Goal: Task Accomplishment & Management: Complete application form

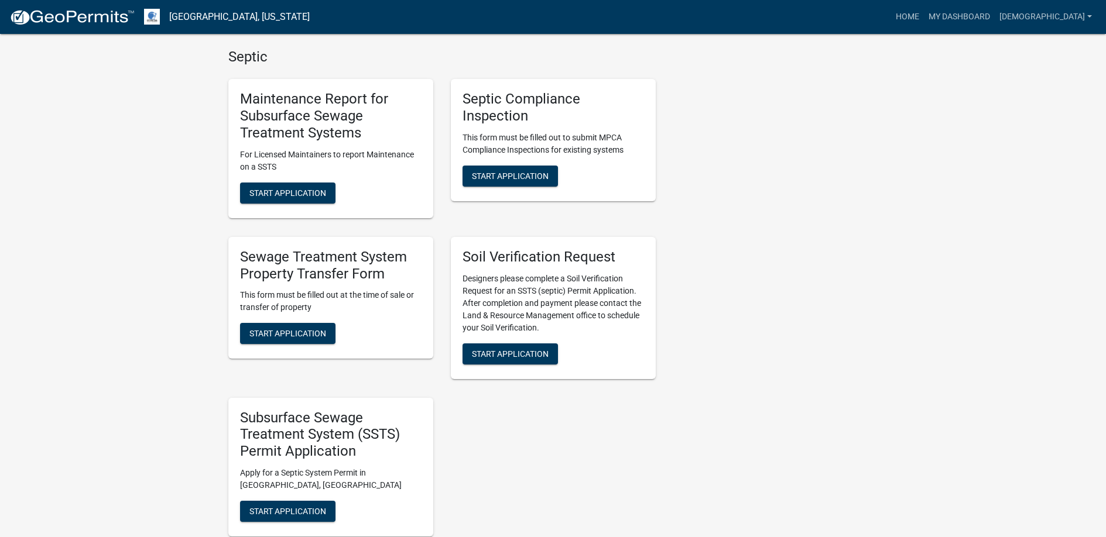
scroll to position [644, 0]
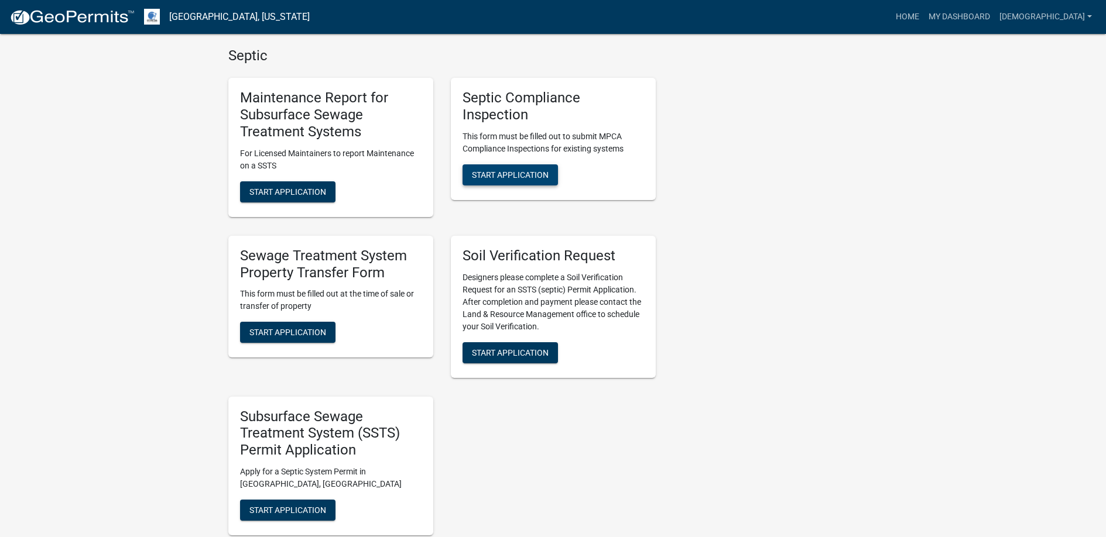
click at [502, 169] on button "Start Application" at bounding box center [509, 175] width 95 height 21
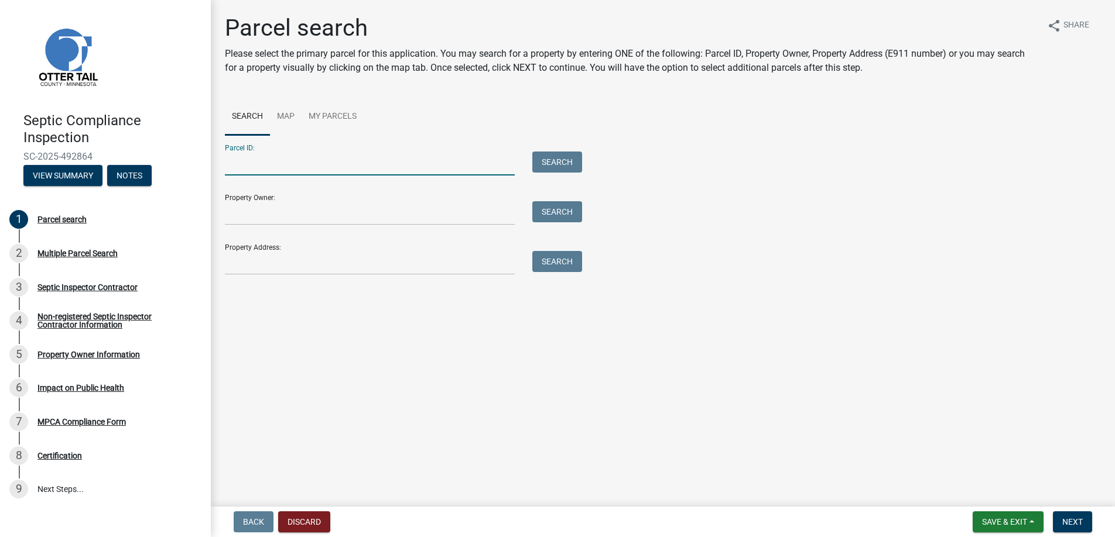
click at [251, 163] on input "Parcel ID:" at bounding box center [370, 164] width 290 height 24
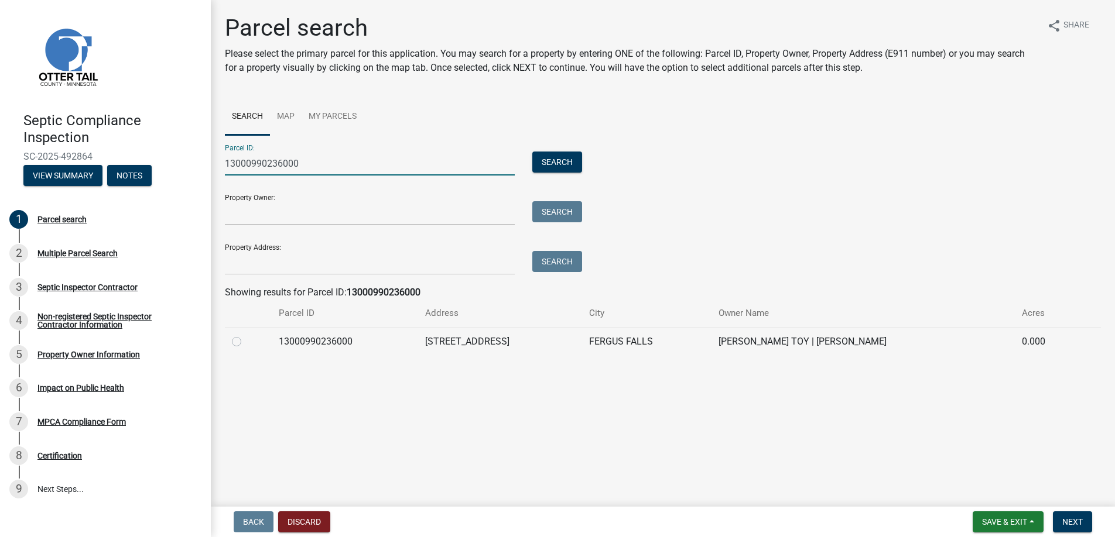
type input "13000990236000"
click at [246, 335] on label at bounding box center [246, 335] width 0 height 0
click at [246, 337] on input "radio" at bounding box center [250, 339] width 8 height 8
radio input "true"
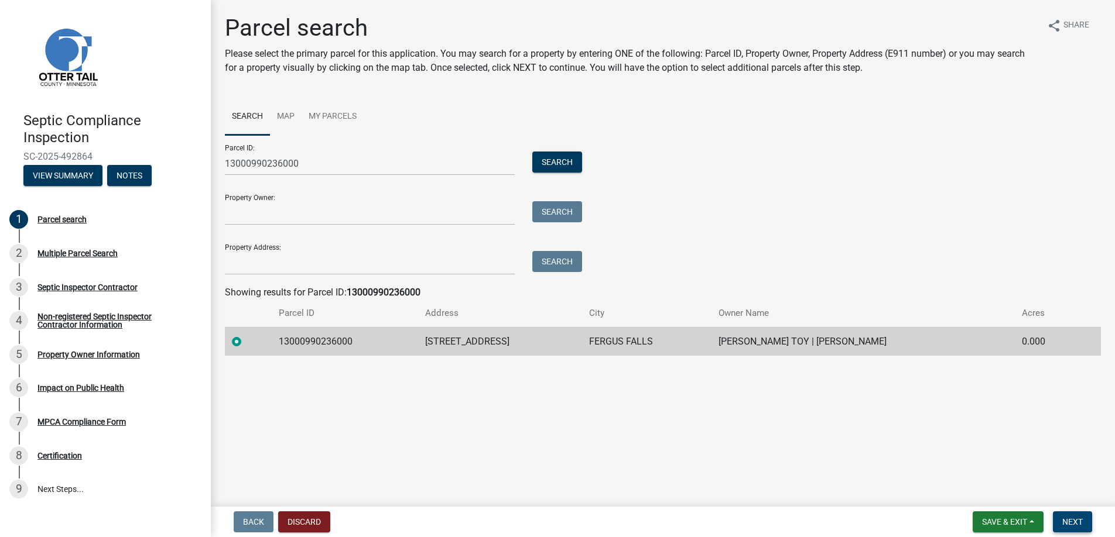
click at [1065, 524] on span "Next" at bounding box center [1072, 522] width 20 height 9
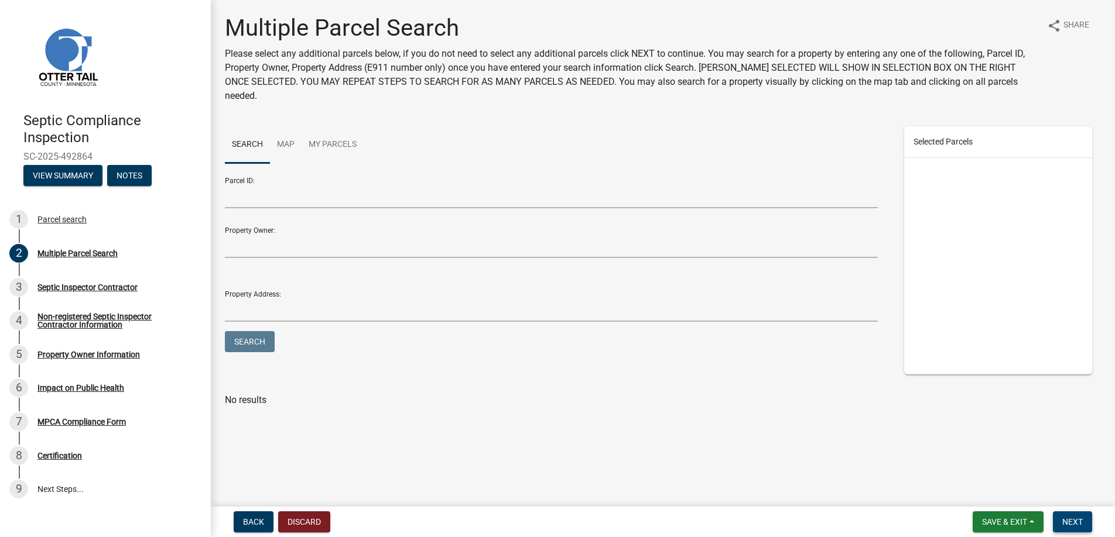
click at [1068, 523] on span "Next" at bounding box center [1072, 522] width 20 height 9
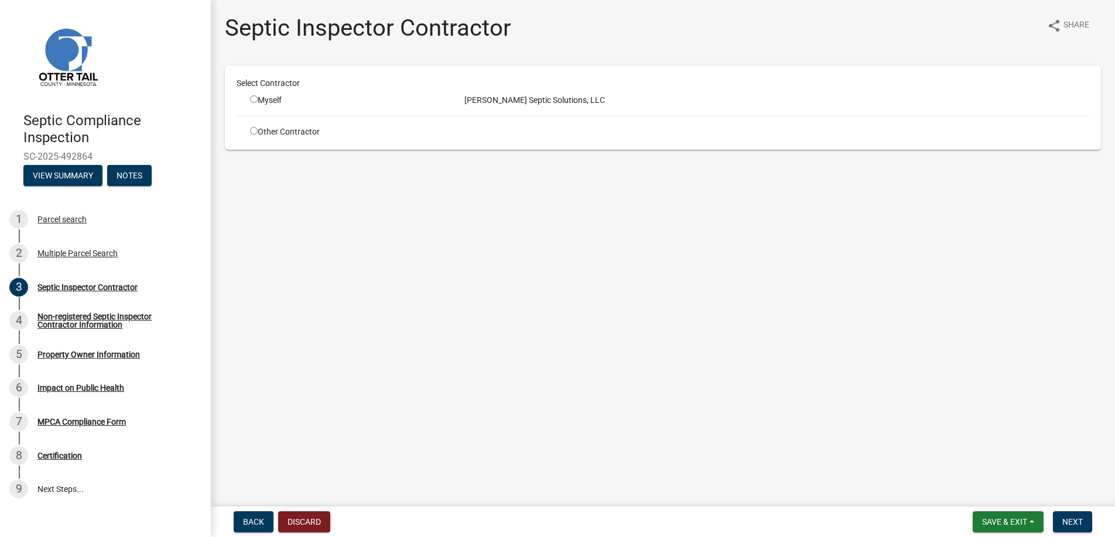
click at [255, 99] on input "radio" at bounding box center [254, 99] width 8 height 8
radio input "true"
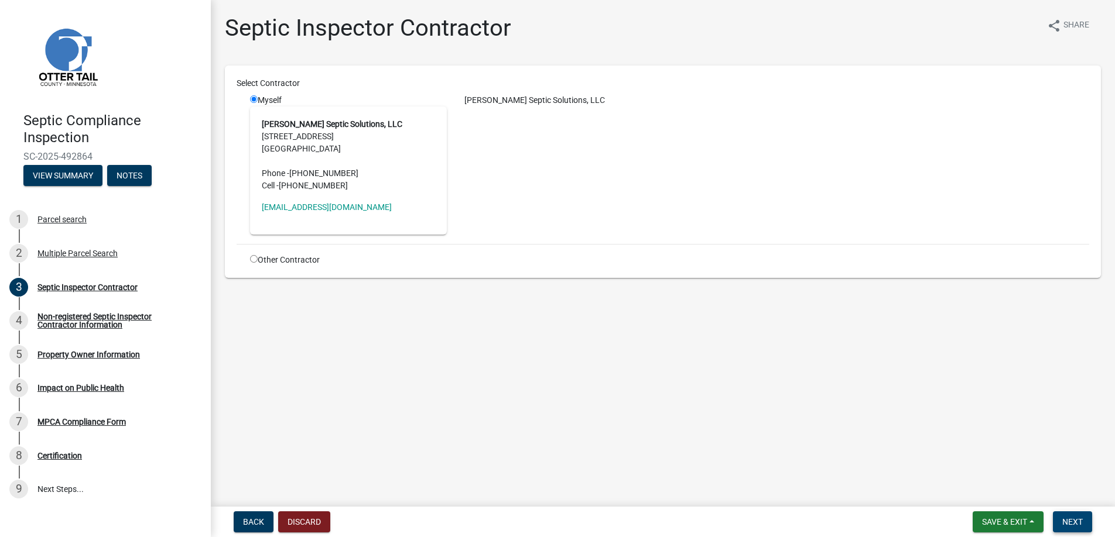
click at [1071, 516] on button "Next" at bounding box center [1072, 522] width 39 height 21
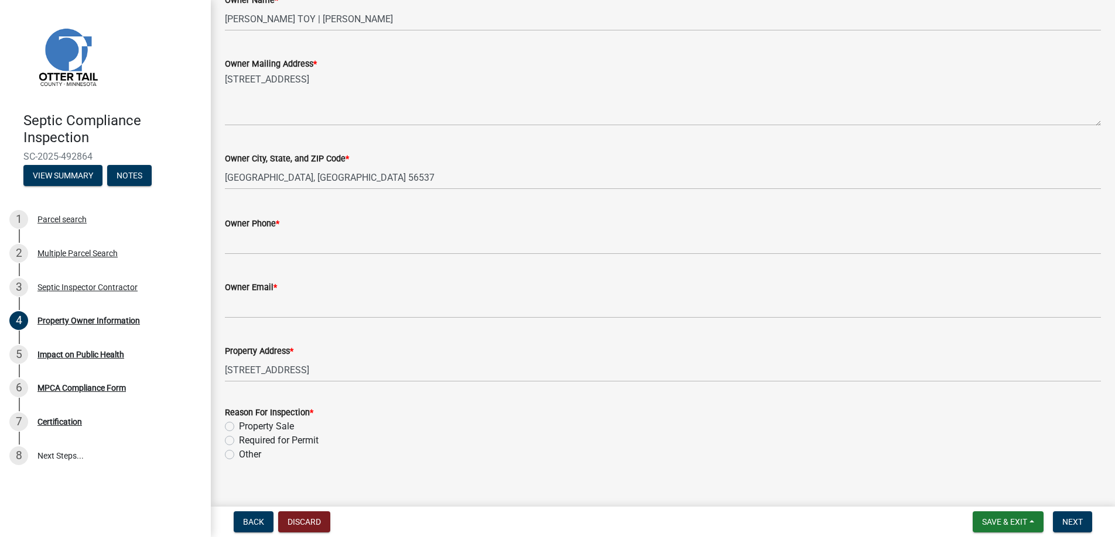
scroll to position [234, 0]
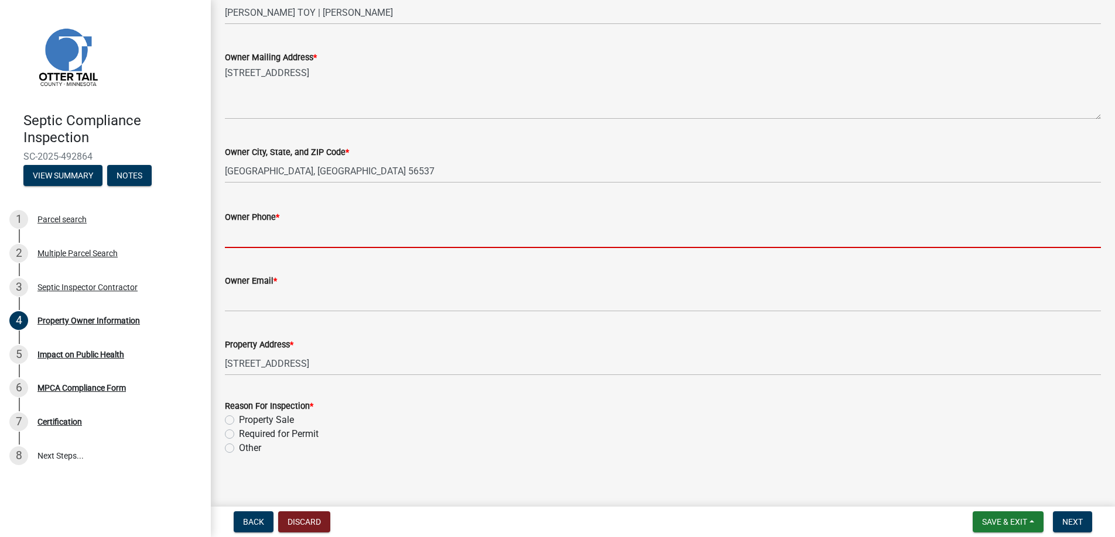
click at [245, 233] on input "Owner Phone *" at bounding box center [663, 236] width 876 height 24
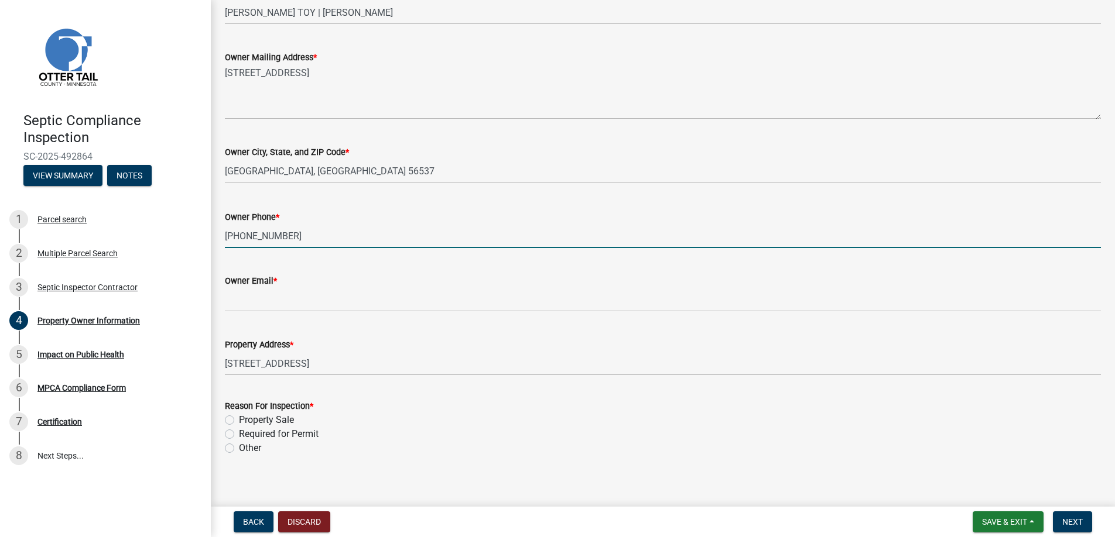
type input "[PHONE_NUMBER]"
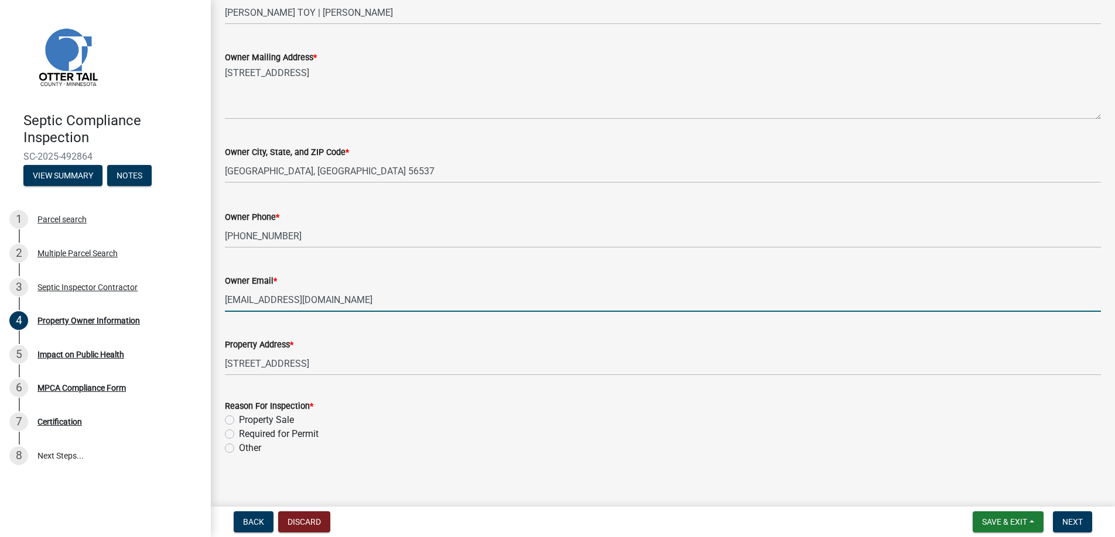
type input "[EMAIL_ADDRESS][DOMAIN_NAME]"
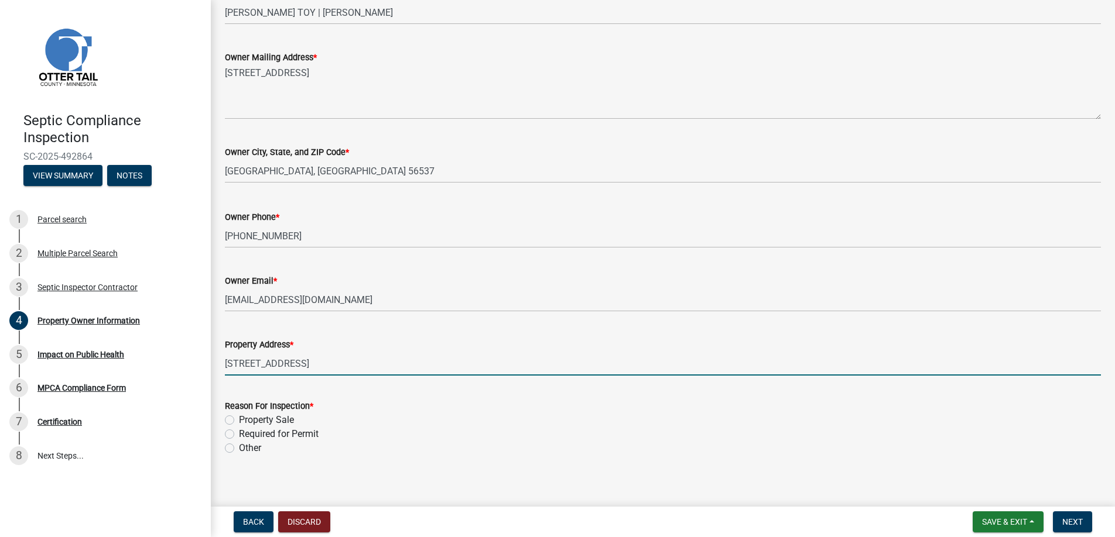
click at [224, 433] on div "Reason For Inspection * Property Sale Required for Permit Other" at bounding box center [662, 420] width 893 height 70
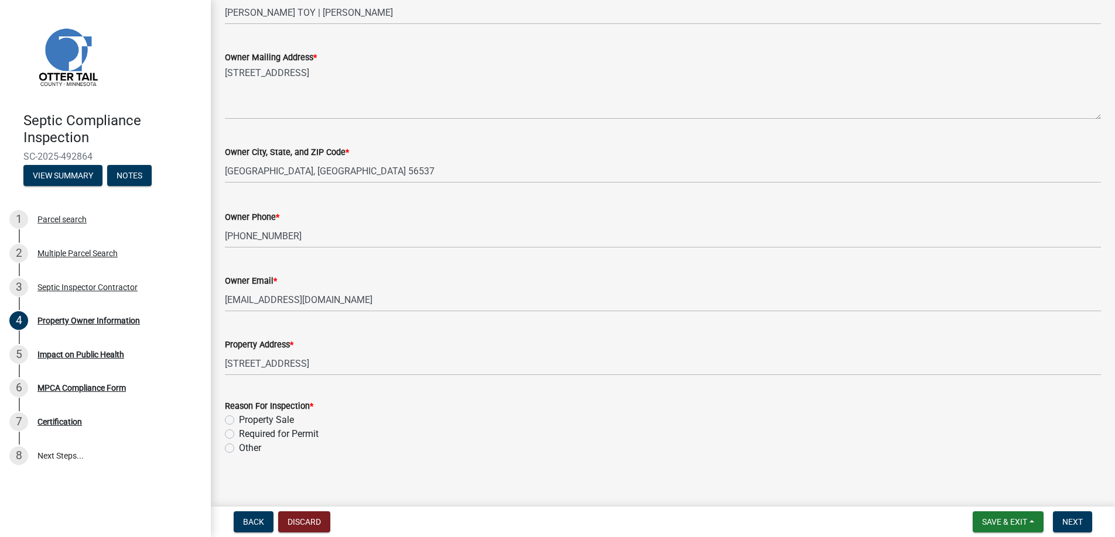
click at [239, 433] on label "Required for Permit" at bounding box center [279, 434] width 80 height 14
click at [239, 433] on input "Required for Permit" at bounding box center [243, 431] width 8 height 8
radio input "true"
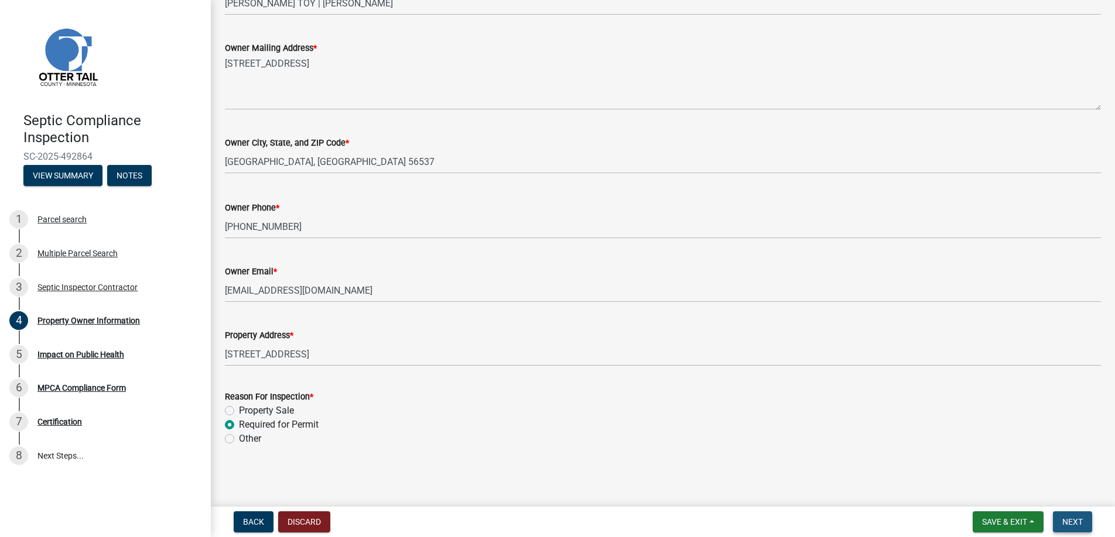
click at [1065, 518] on span "Next" at bounding box center [1072, 522] width 20 height 9
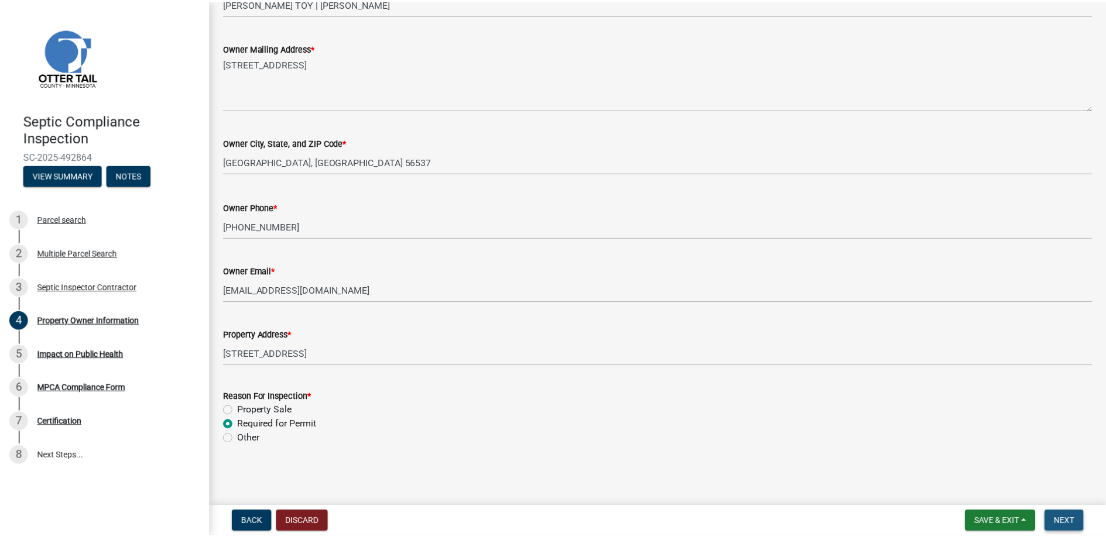
scroll to position [0, 0]
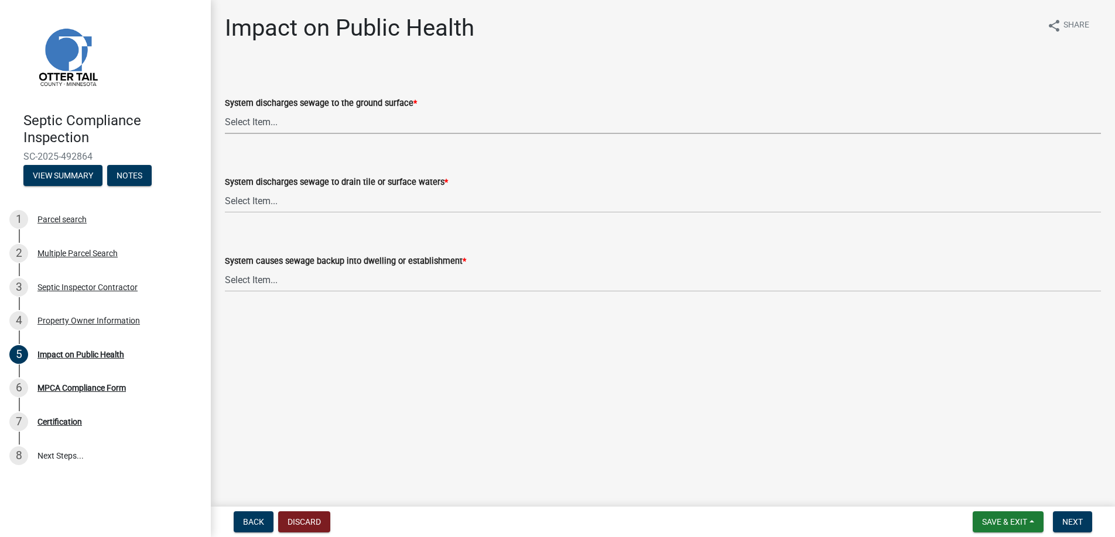
click at [249, 121] on select "Select Item... Yes No" at bounding box center [663, 122] width 876 height 24
click at [225, 110] on select "Select Item... Yes No" at bounding box center [663, 122] width 876 height 24
select select "9c5ef684-d0d4-4879-ab12-905ddbd81a72"
click at [256, 203] on select "Select Item... Yes No" at bounding box center [663, 201] width 876 height 24
click at [225, 189] on select "Select Item... Yes No" at bounding box center [663, 201] width 876 height 24
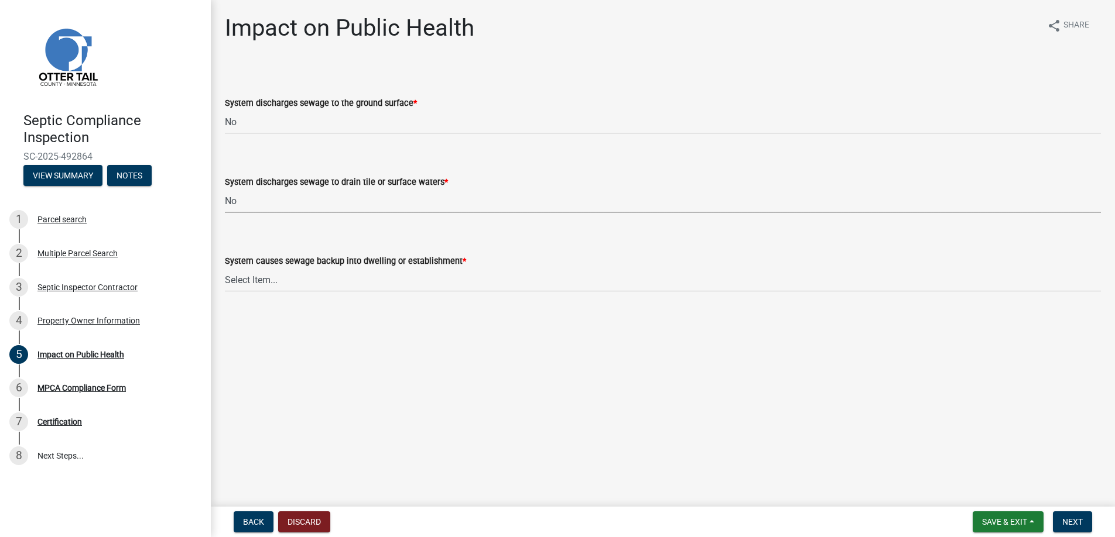
select select "7d491a2b-e9f0-4952-b474-53ca749b22af"
click at [262, 280] on select "Select Item... Yes No" at bounding box center [663, 280] width 876 height 24
click at [225, 268] on select "Select Item... Yes No" at bounding box center [663, 280] width 876 height 24
select select "6e07b46b-a403-4f3e-b4fc-218acc732c01"
click at [1070, 516] on button "Next" at bounding box center [1072, 522] width 39 height 21
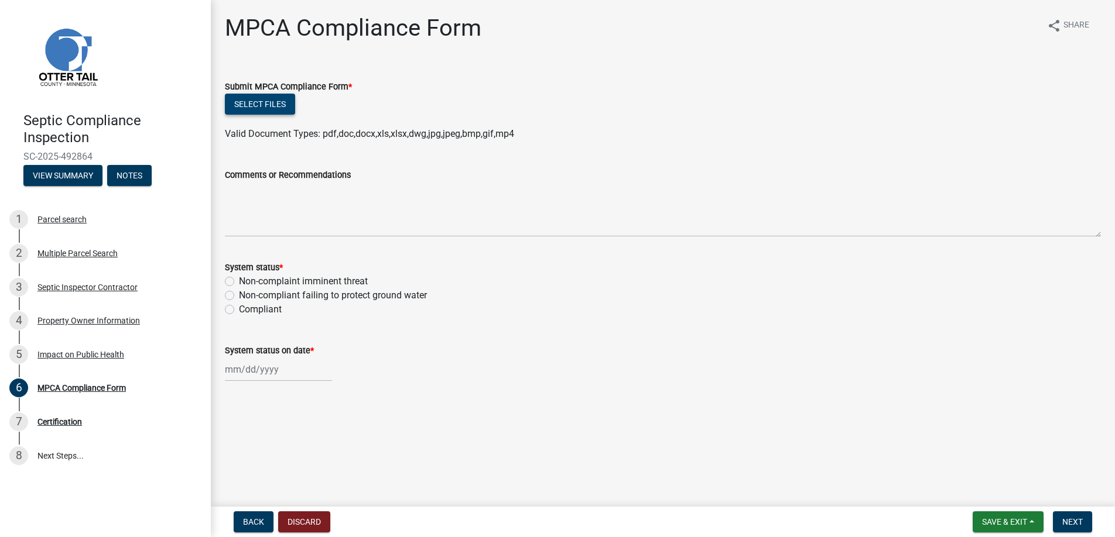
click at [258, 99] on button "Select files" at bounding box center [260, 104] width 70 height 21
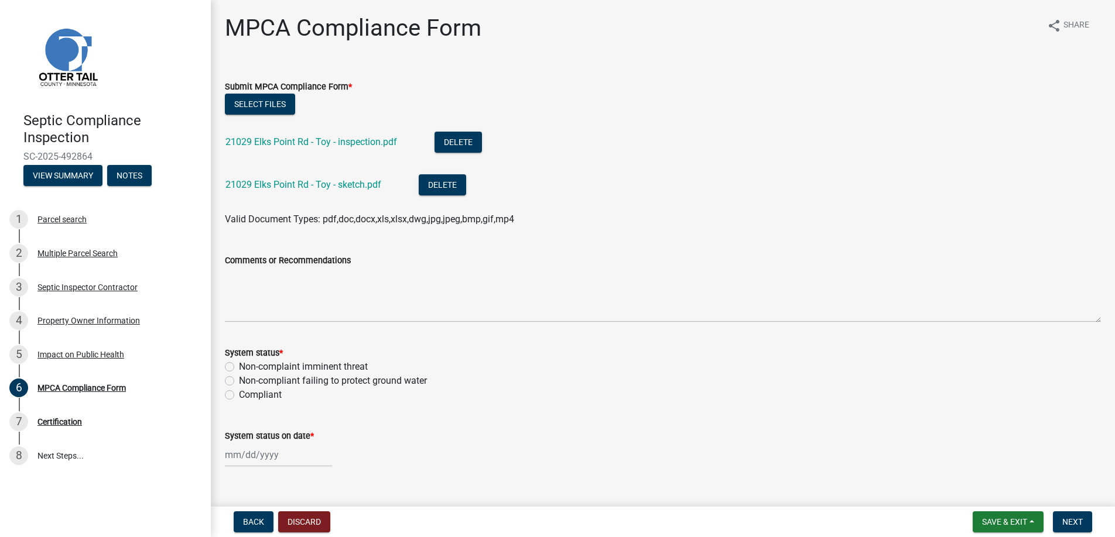
click at [239, 395] on label "Compliant" at bounding box center [260, 395] width 43 height 14
click at [239, 395] on input "Compliant" at bounding box center [243, 392] width 8 height 8
radio input "true"
click at [251, 453] on div at bounding box center [278, 455] width 107 height 24
select select "10"
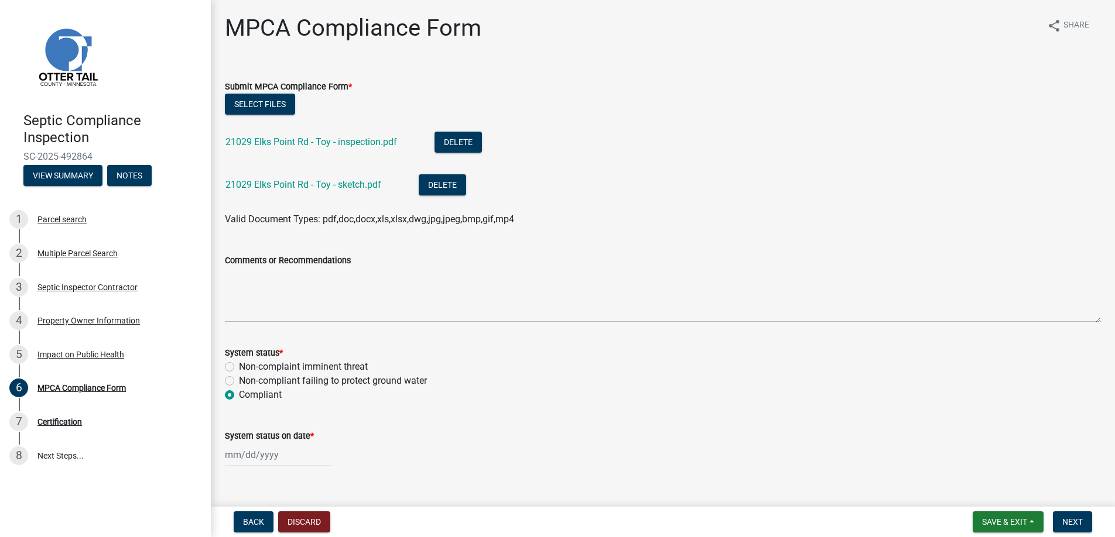
select select "2025"
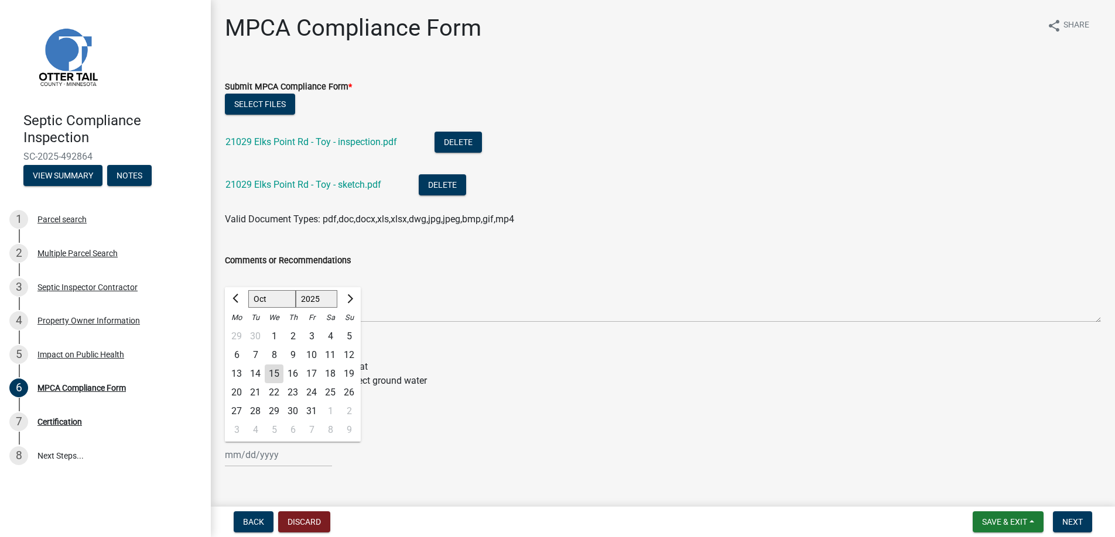
click at [271, 354] on div "8" at bounding box center [274, 355] width 19 height 19
type input "[DATE]"
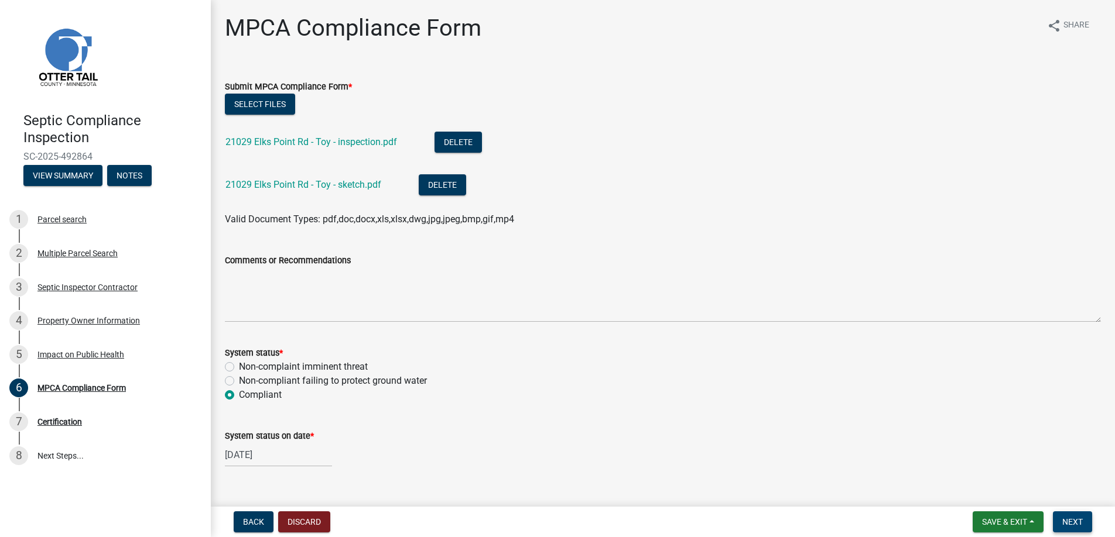
click at [1067, 522] on span "Next" at bounding box center [1072, 522] width 20 height 9
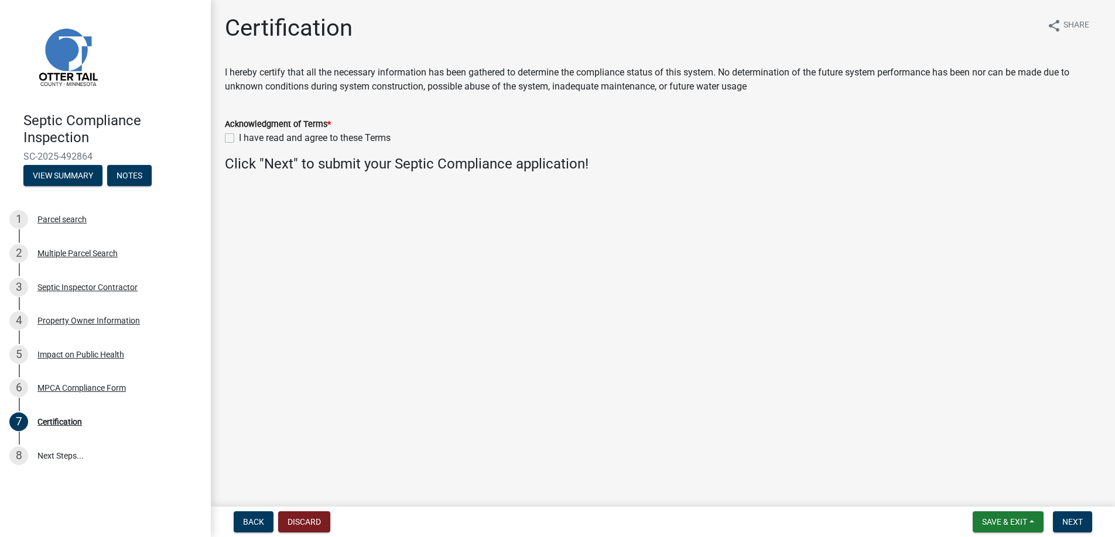
click at [239, 138] on label "I have read and agree to these Terms" at bounding box center [315, 138] width 152 height 14
click at [239, 138] on input "I have read and agree to these Terms" at bounding box center [243, 135] width 8 height 8
checkbox input "true"
click at [1070, 519] on span "Next" at bounding box center [1072, 522] width 20 height 9
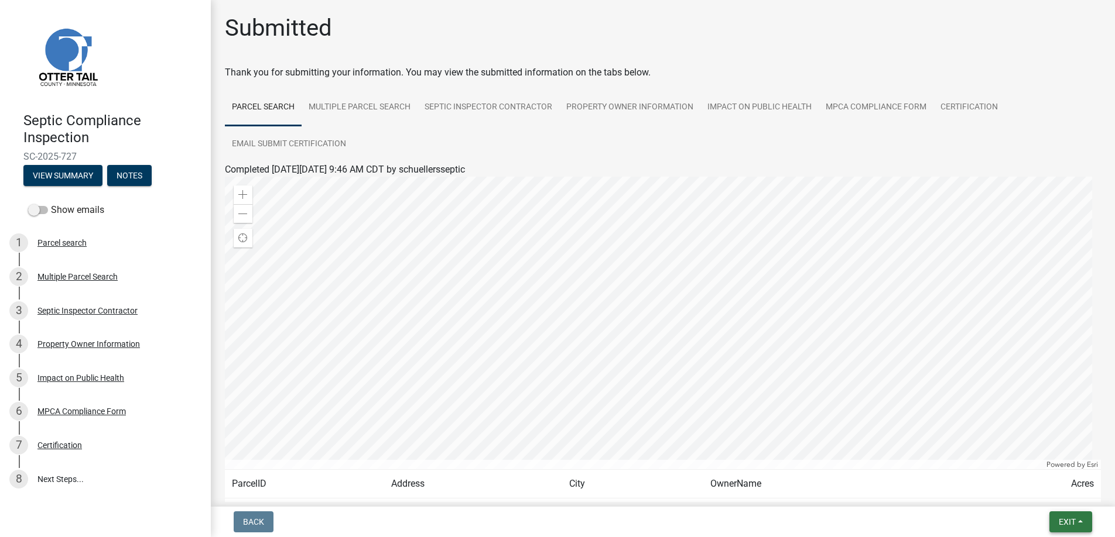
click at [1068, 521] on span "Exit" at bounding box center [1066, 522] width 17 height 9
click at [1046, 491] on button "Save & Exit" at bounding box center [1045, 492] width 94 height 28
